Goal: Task Accomplishment & Management: Manage account settings

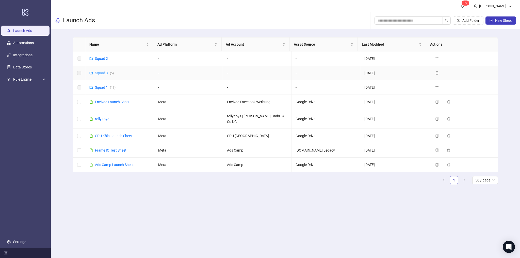
click at [102, 72] on link "Squad 3 ( 5 )" at bounding box center [104, 73] width 19 height 4
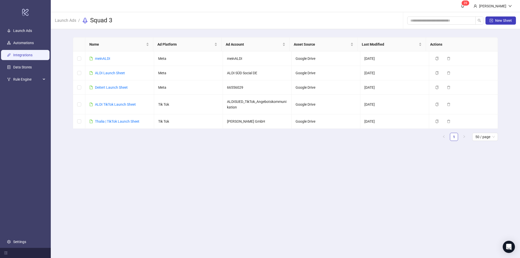
click at [22, 53] on link "Integrations" at bounding box center [22, 55] width 19 height 4
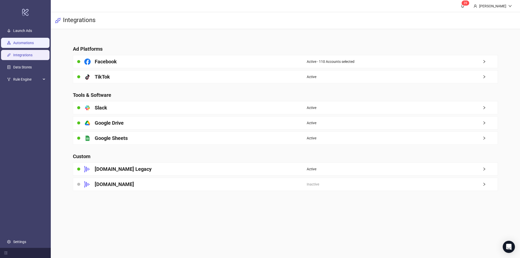
click at [22, 45] on link "Automations" at bounding box center [23, 43] width 21 height 4
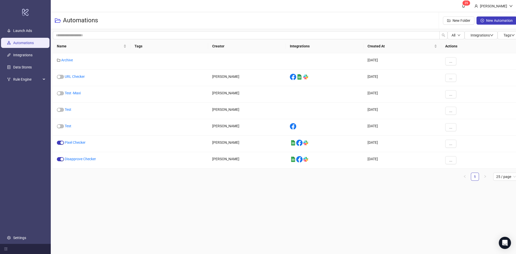
click at [24, 36] on ul "Launch Ads Automations Integrations Data Stores Rule Engine Settings" at bounding box center [25, 135] width 51 height 220
click at [26, 32] on link "Launch Ads" at bounding box center [22, 31] width 19 height 4
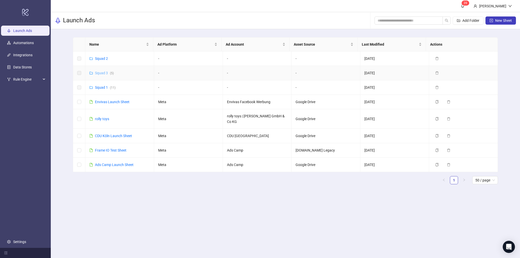
click at [103, 73] on link "Squad 3 ( 5 )" at bounding box center [104, 73] width 19 height 4
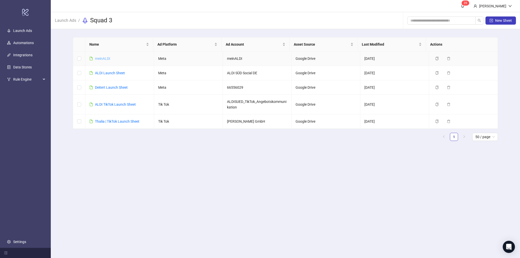
click at [107, 59] on link "meinALDI" at bounding box center [102, 59] width 15 height 4
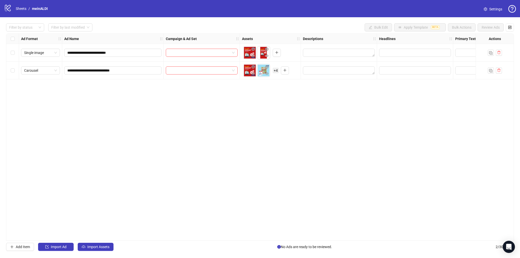
click at [494, 8] on span "Settings" at bounding box center [495, 9] width 13 height 6
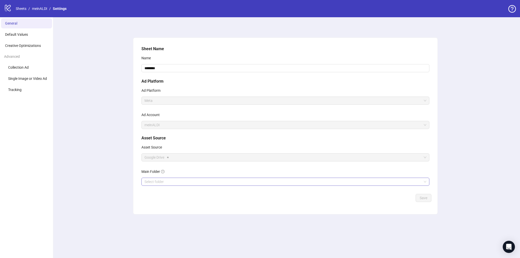
click at [176, 181] on input "Main Folder" at bounding box center [282, 182] width 277 height 8
